Goal: Transaction & Acquisition: Purchase product/service

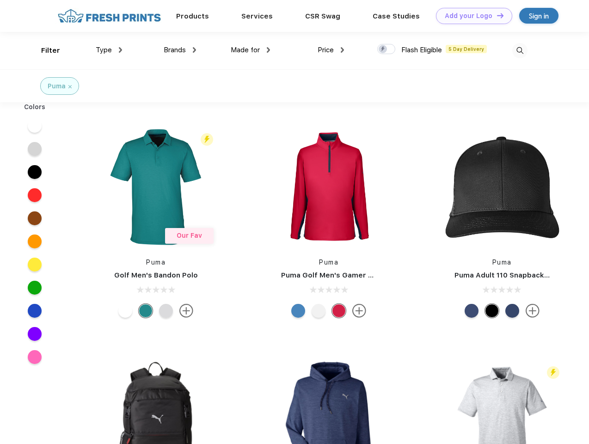
click at [471, 16] on link "Add your Logo Design Tool" at bounding box center [474, 16] width 76 height 16
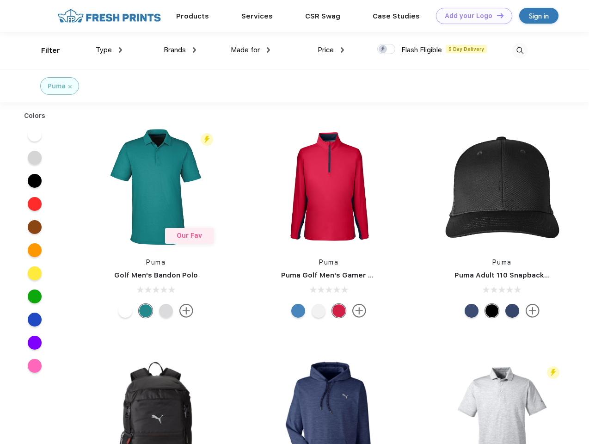
click at [0, 0] on div "Design Tool" at bounding box center [0, 0] width 0 height 0
click at [496, 15] on link "Add your Logo Design Tool" at bounding box center [474, 16] width 76 height 16
click at [44, 50] on div "Filter" at bounding box center [50, 50] width 19 height 11
click at [109, 50] on span "Type" at bounding box center [104, 50] width 16 height 8
click at [180, 50] on span "Brands" at bounding box center [175, 50] width 22 height 8
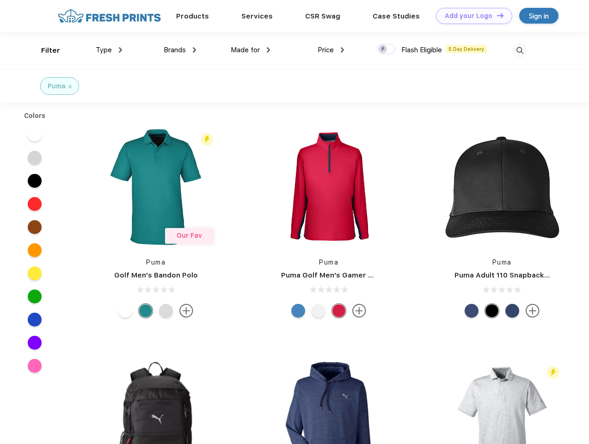
click at [251, 50] on span "Made for" at bounding box center [245, 50] width 29 height 8
click at [331, 50] on span "Price" at bounding box center [326, 50] width 16 height 8
click at [387, 50] on div at bounding box center [387, 49] width 18 height 10
click at [384, 50] on input "checkbox" at bounding box center [381, 46] width 6 height 6
click at [520, 50] on img at bounding box center [520, 50] width 15 height 15
